Goal: Information Seeking & Learning: Learn about a topic

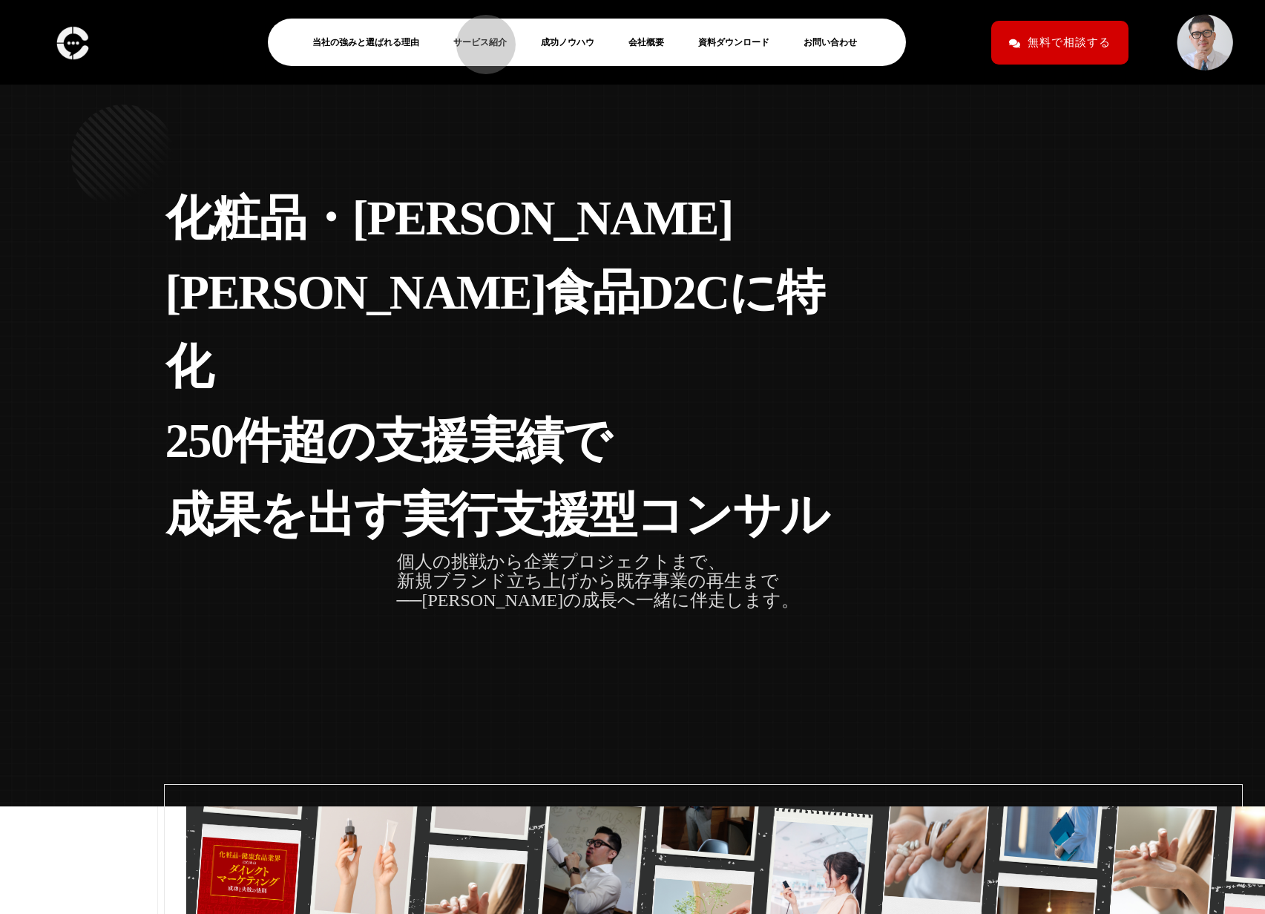
click at [478, 37] on link "サービス紹介" at bounding box center [485, 42] width 65 height 18
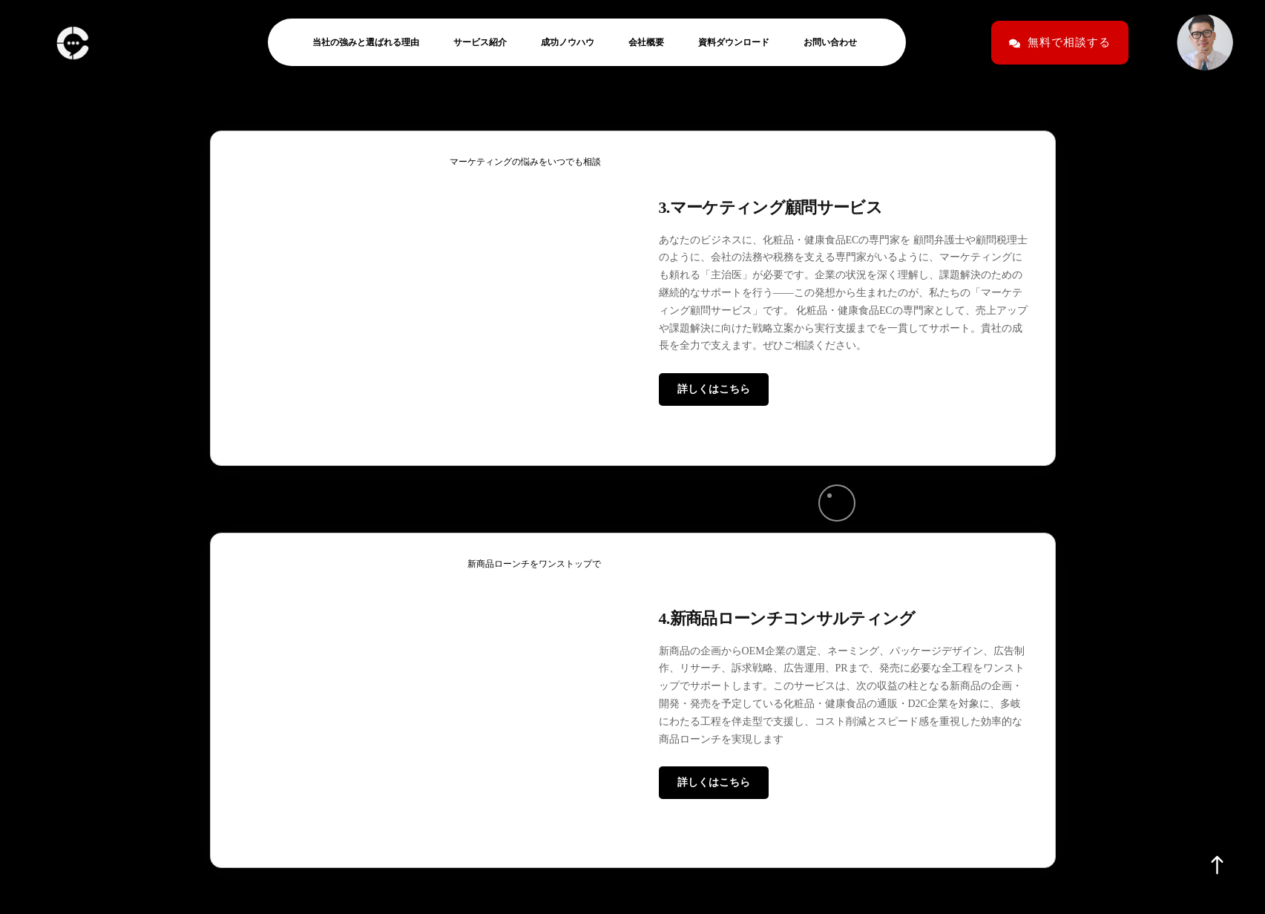
scroll to position [4359, 0]
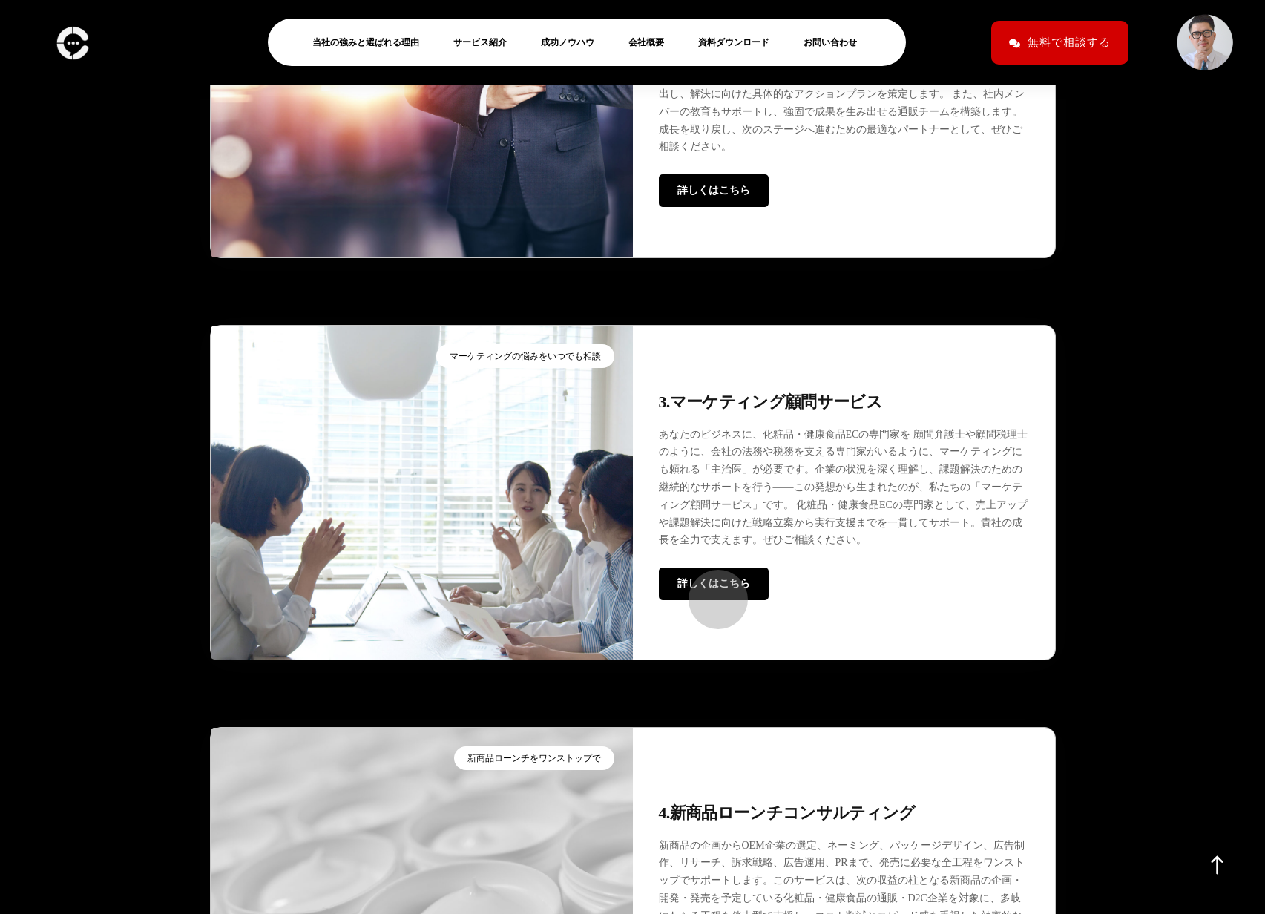
click at [711, 589] on span "詳しくはこちら" at bounding box center [713, 583] width 73 height 11
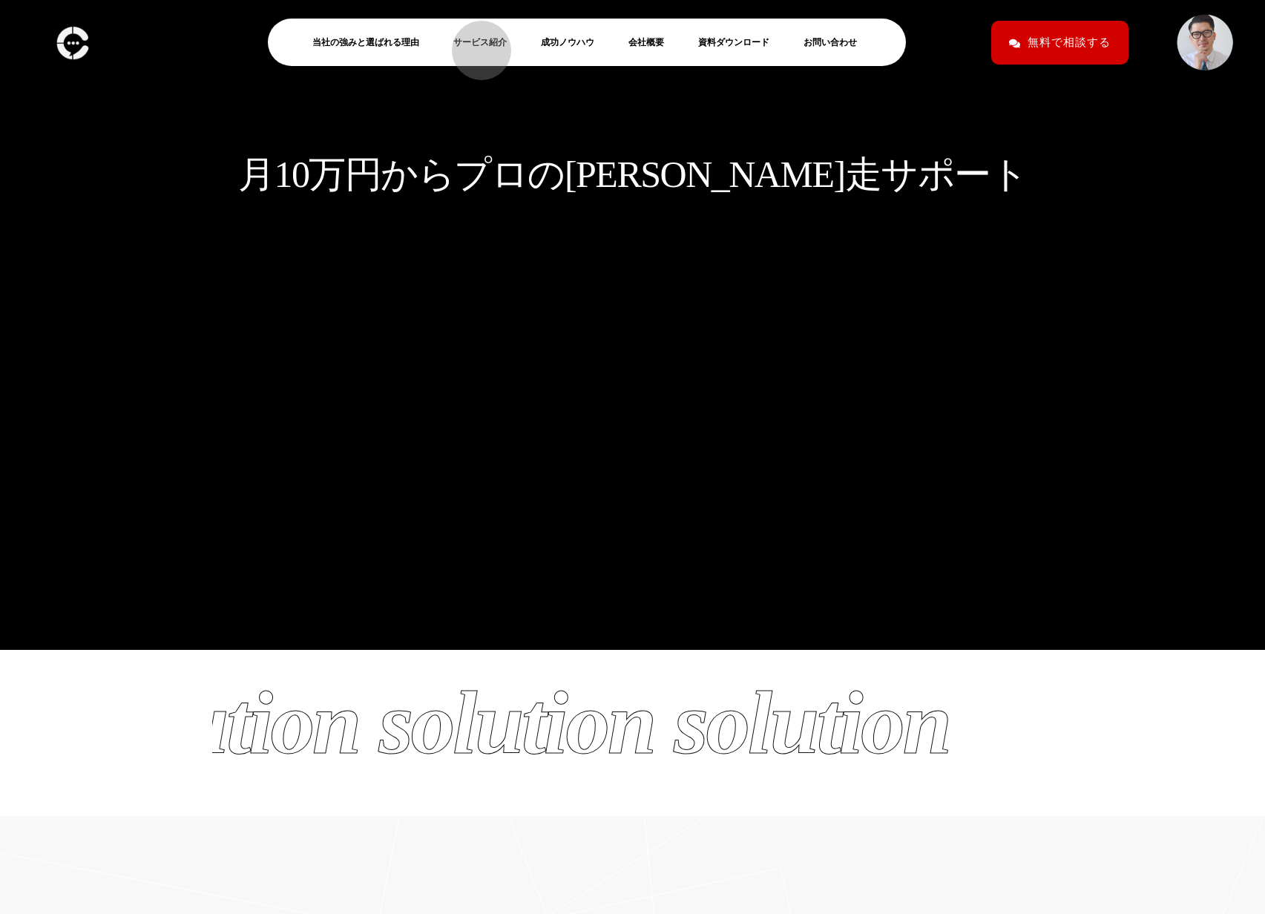
click at [474, 43] on link "サービス紹介" at bounding box center [485, 42] width 65 height 18
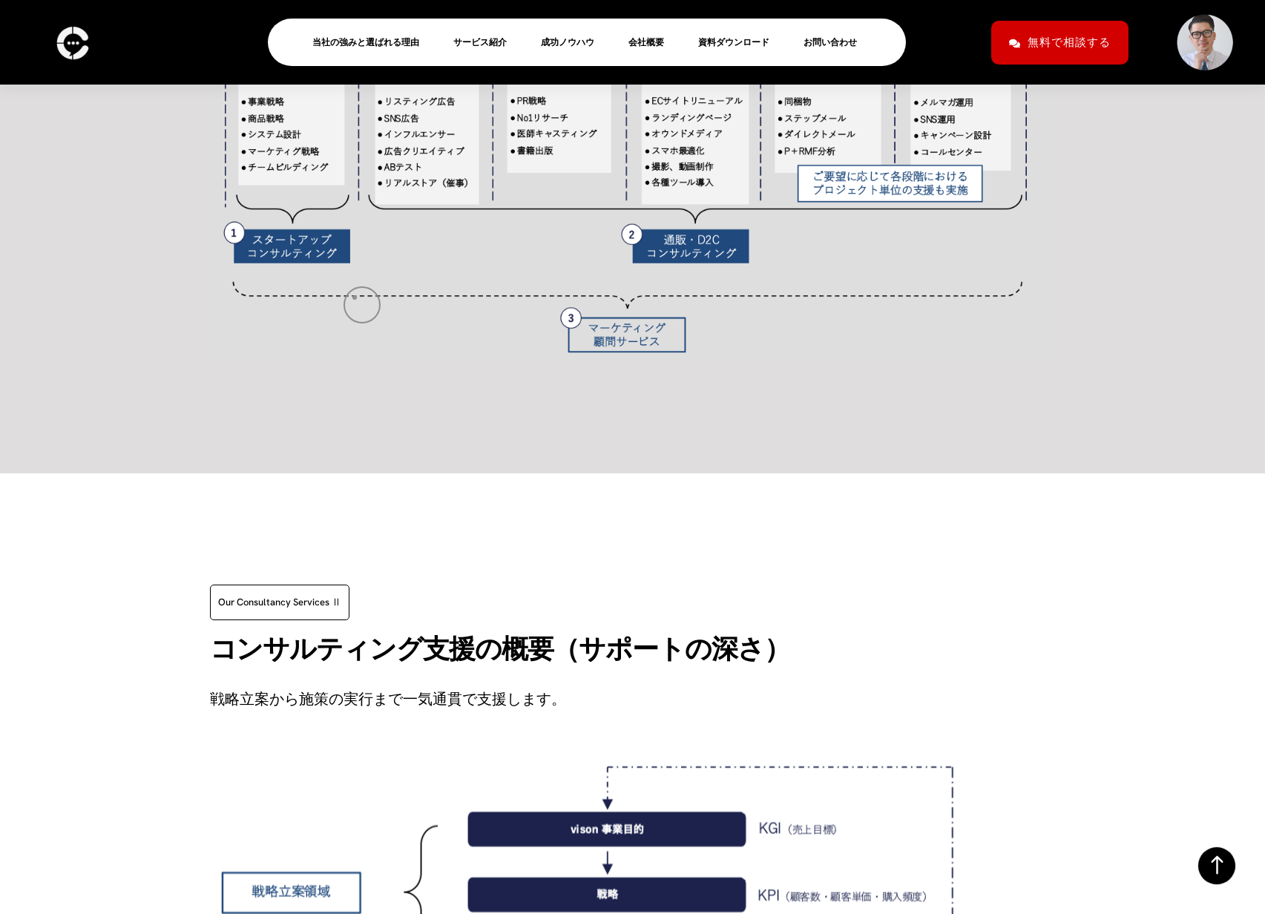
scroll to position [2171, 0]
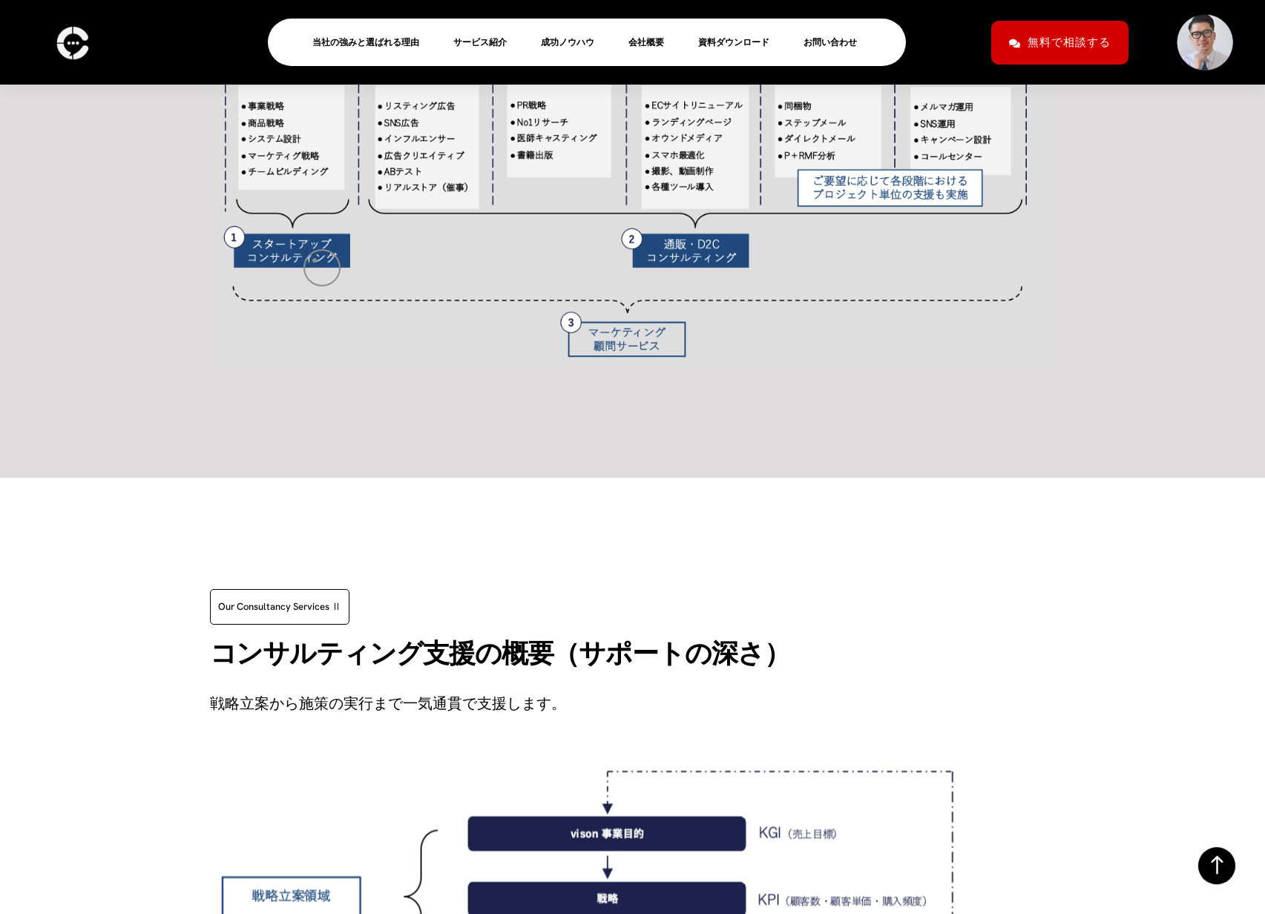
click at [315, 260] on img at bounding box center [633, 124] width 846 height 484
click at [279, 260] on img at bounding box center [633, 124] width 846 height 484
click at [298, 279] on img at bounding box center [633, 124] width 846 height 484
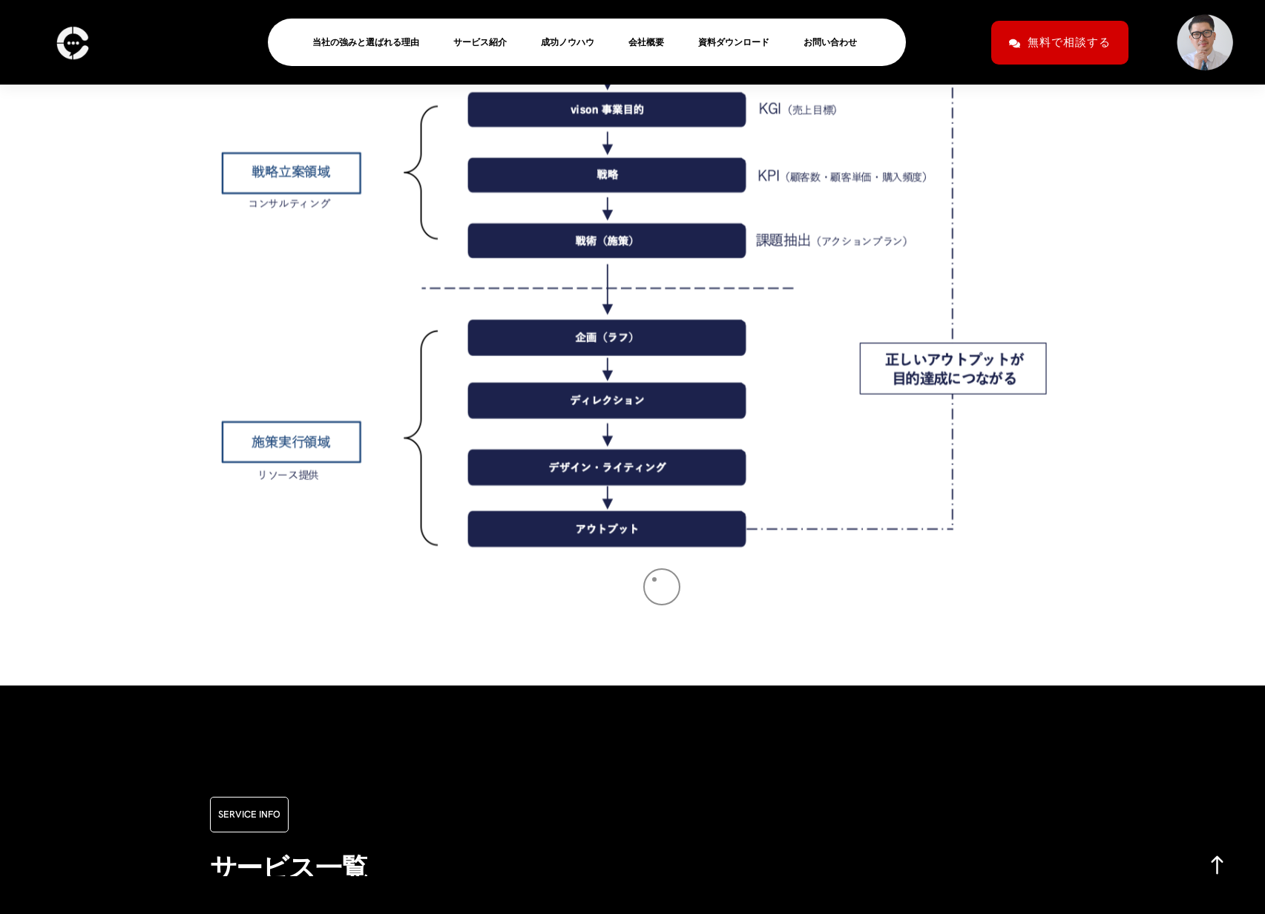
scroll to position [3821, 0]
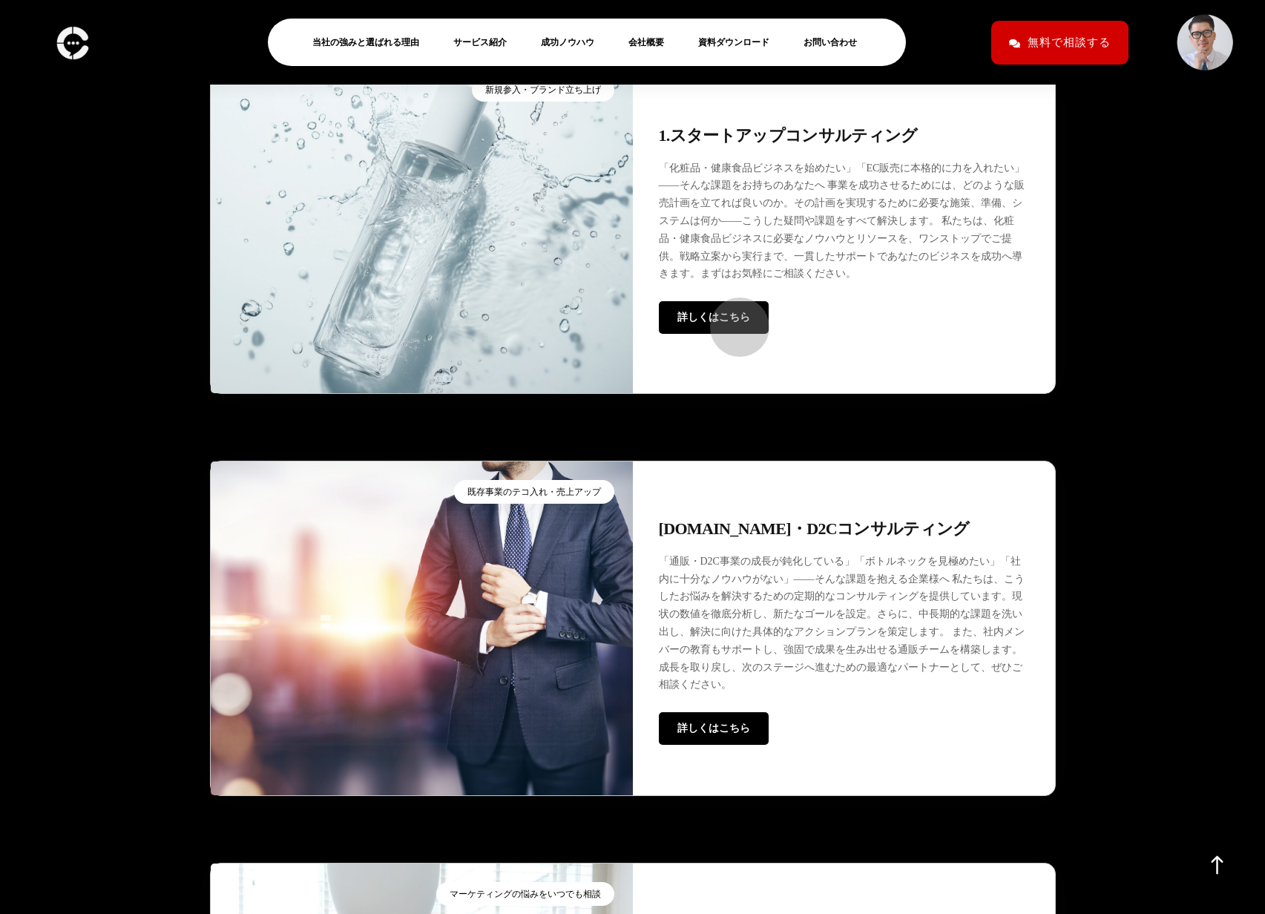
click at [732, 320] on span "詳しくはこちら" at bounding box center [713, 317] width 73 height 11
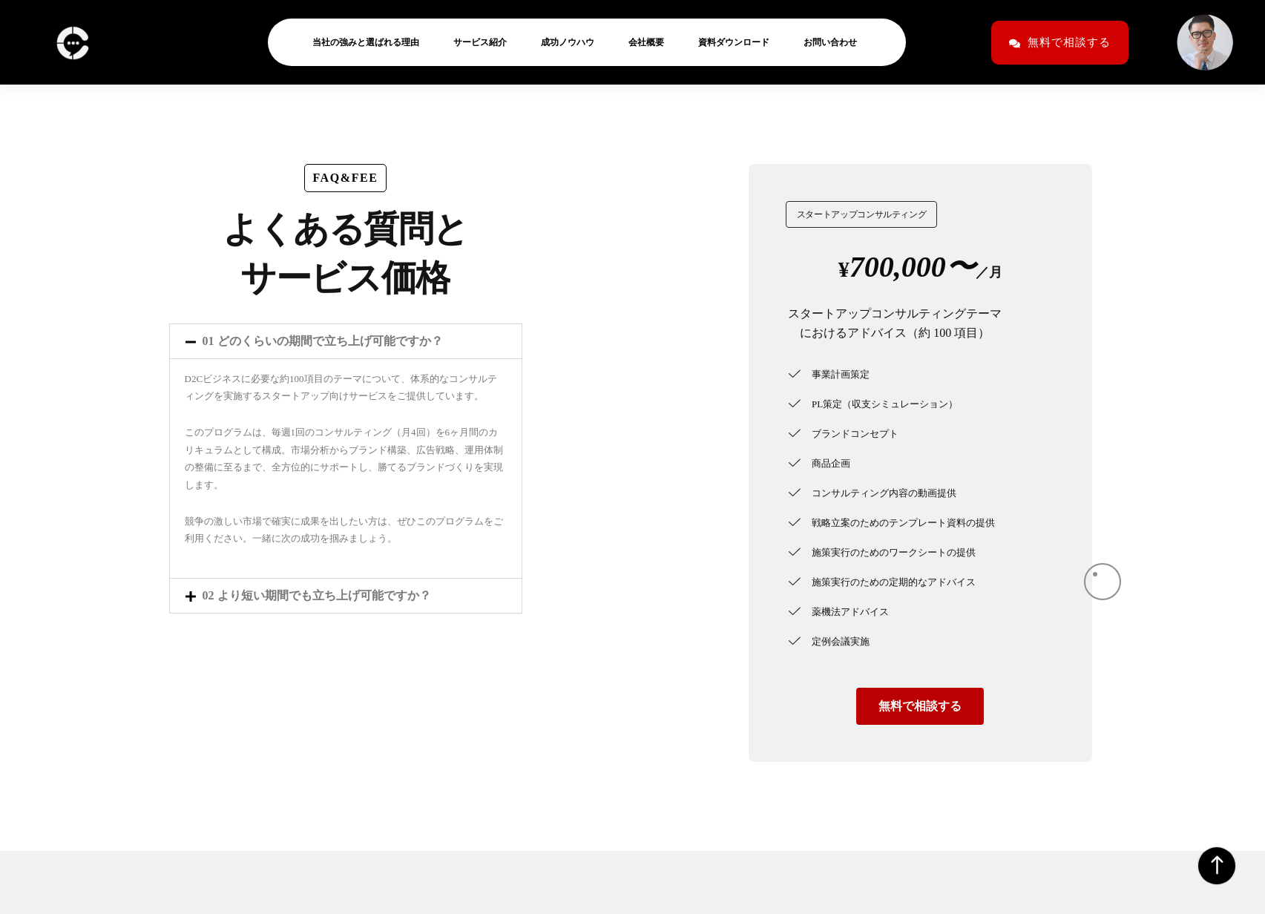
scroll to position [4736, 0]
